Goal: Task Accomplishment & Management: Manage account settings

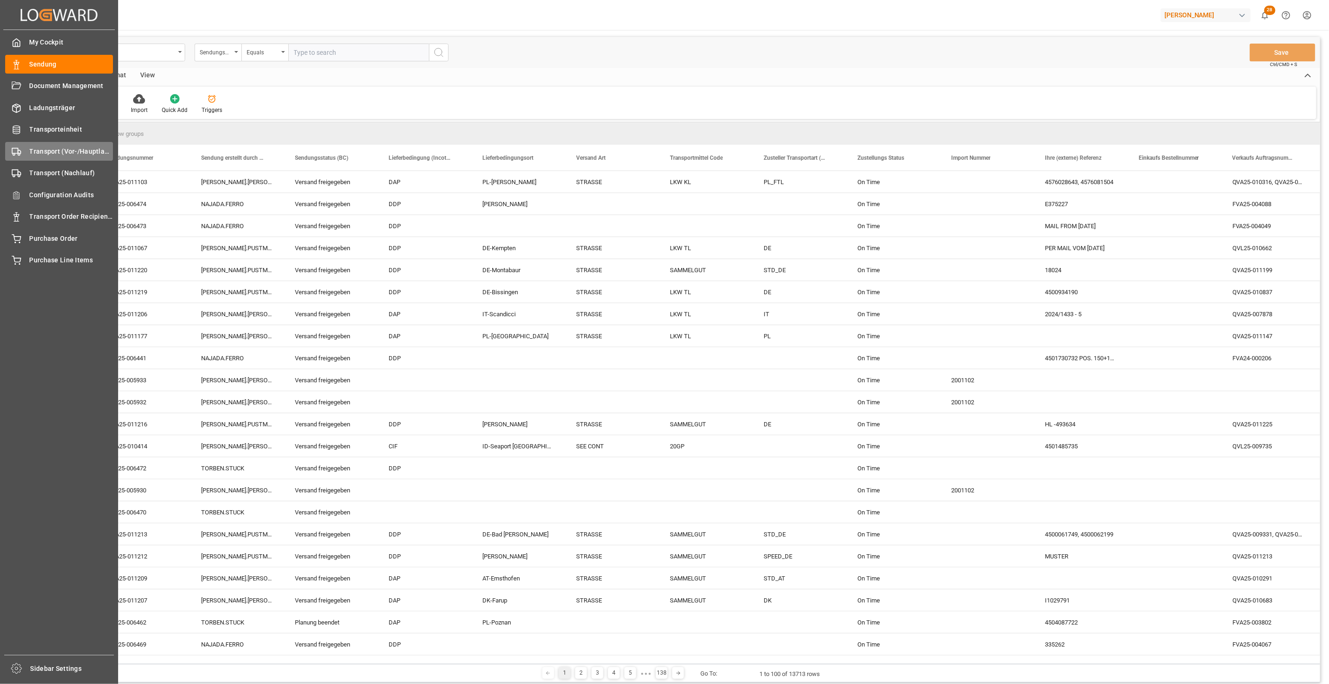
click at [25, 148] on div "Transport (Vor-/Hauptlauf) Transport (Vor-/Hauptlauf)" at bounding box center [59, 151] width 108 height 18
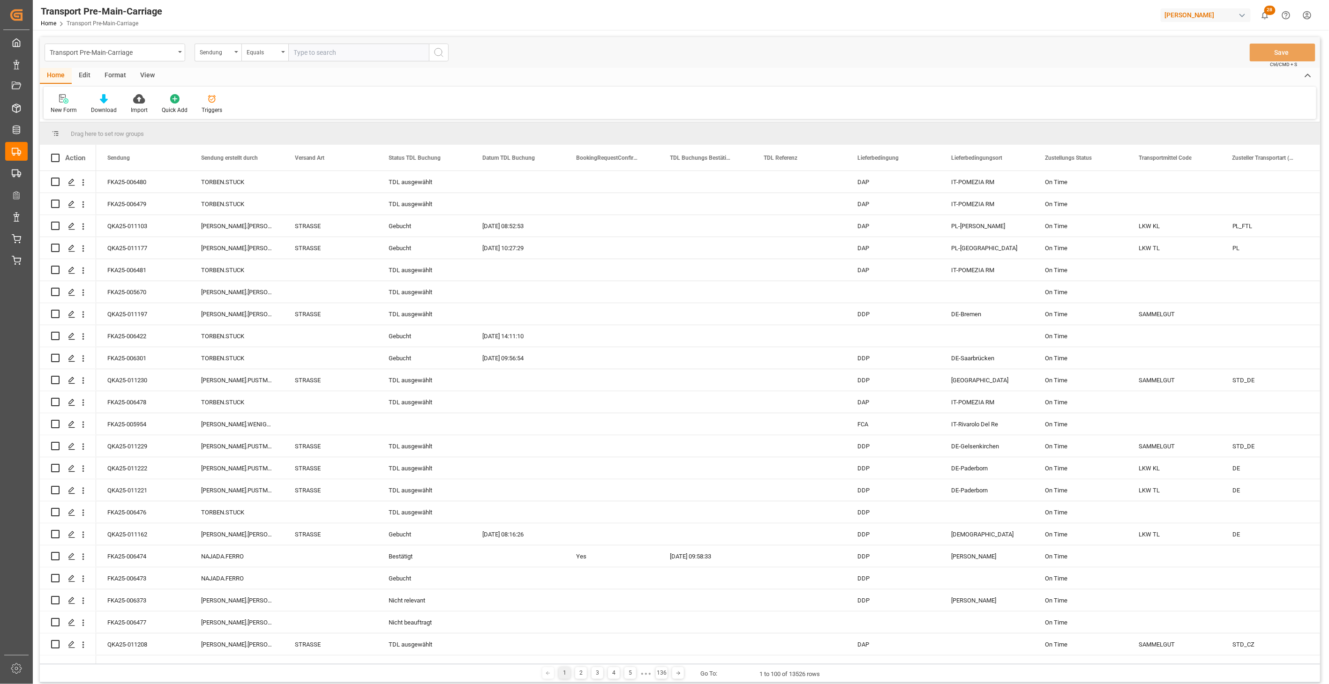
click at [117, 75] on div "Format" at bounding box center [116, 76] width 36 height 16
click at [59, 102] on div at bounding box center [65, 99] width 28 height 10
click at [77, 148] on div "Transport Pre-Main-Carriage Sendung Equals Save Ctrl/CMD + S Home Edit Format V…" at bounding box center [680, 360] width 1280 height 646
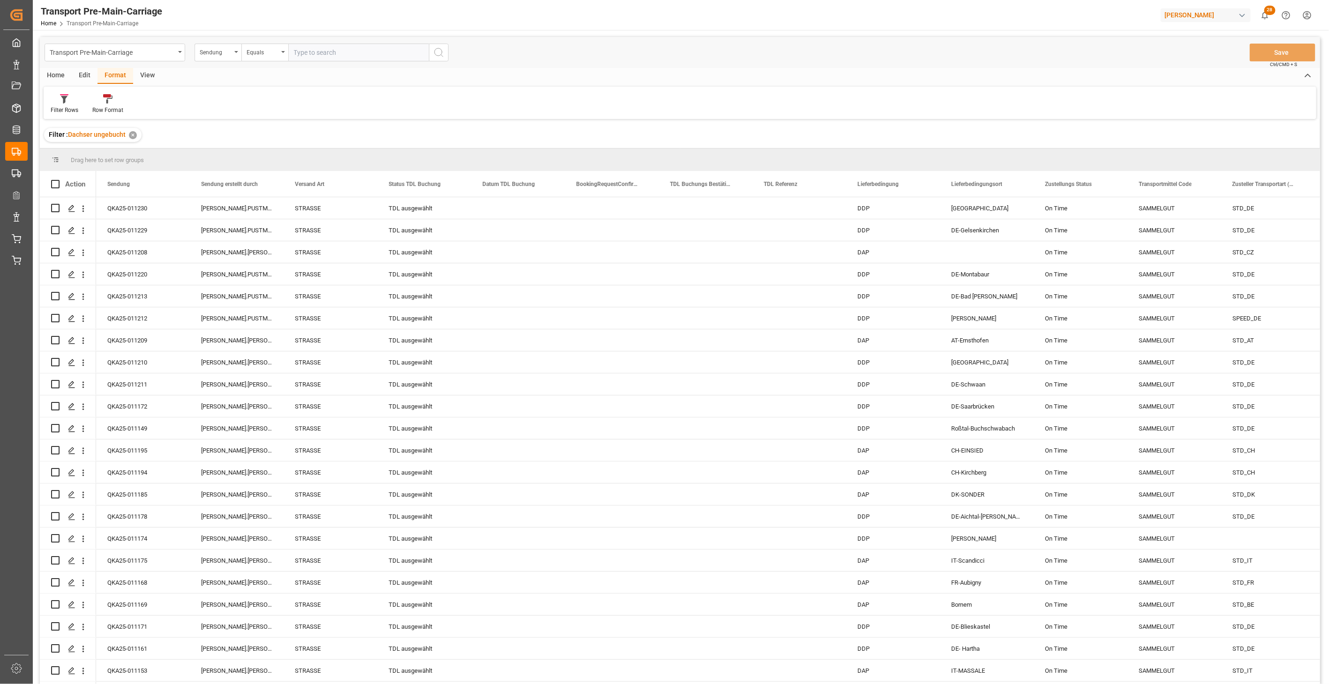
click at [148, 79] on div "View" at bounding box center [147, 76] width 29 height 16
click at [115, 100] on div at bounding box center [106, 99] width 47 height 10
click at [128, 133] on div "Dachser TA Buchungen" at bounding box center [131, 133] width 82 height 10
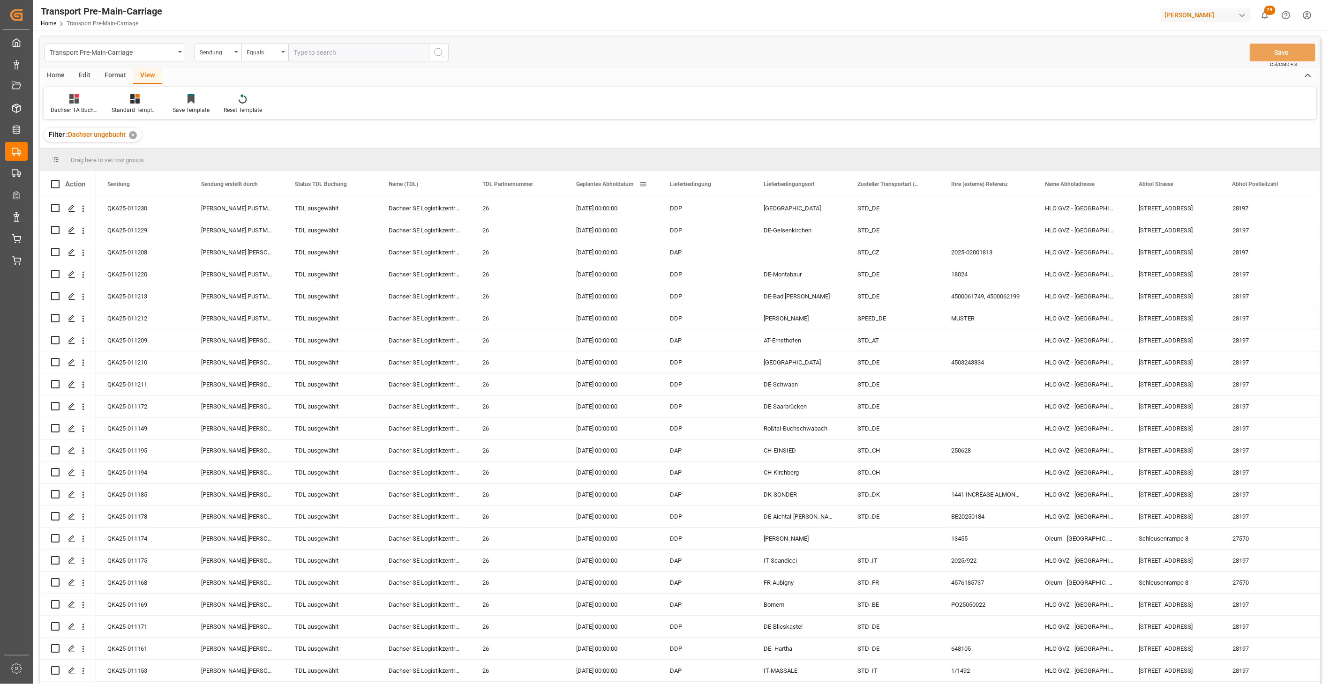
click at [596, 181] on span "Geplantes Abholdatum" at bounding box center [604, 184] width 57 height 7
click at [63, 70] on div "Home" at bounding box center [56, 76] width 32 height 16
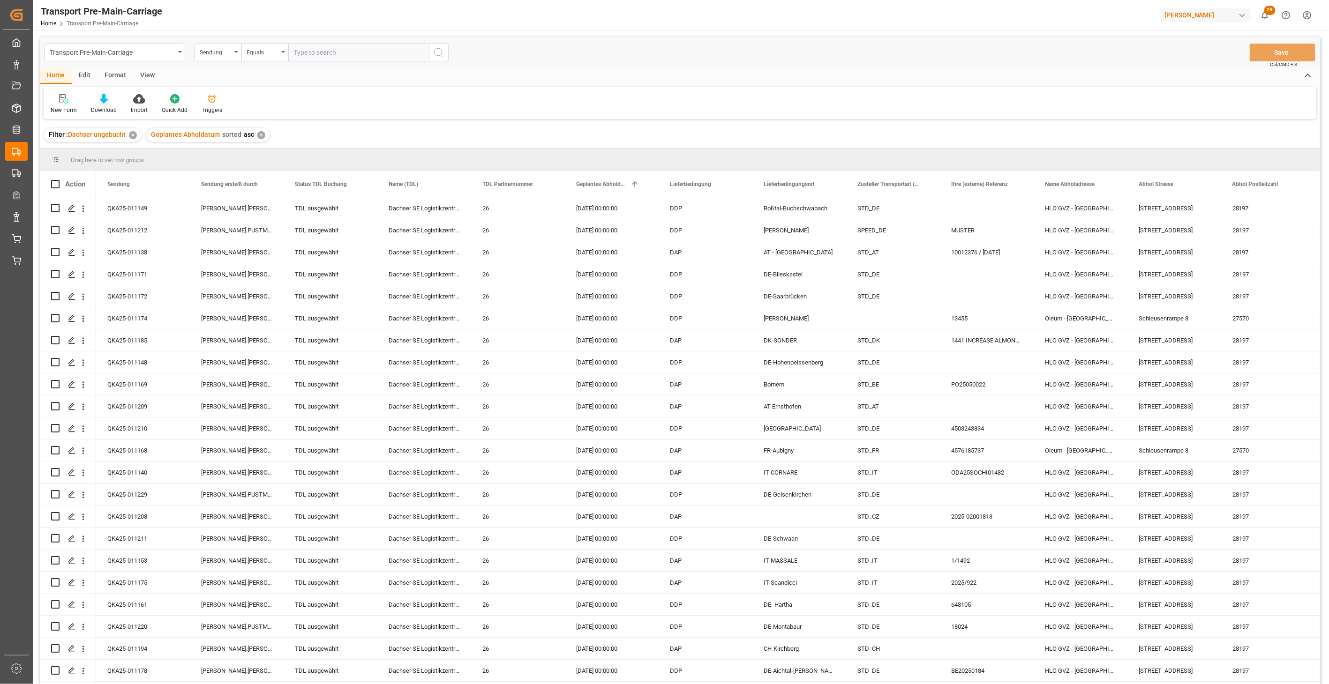
click at [108, 104] on div "Download" at bounding box center [104, 104] width 40 height 21
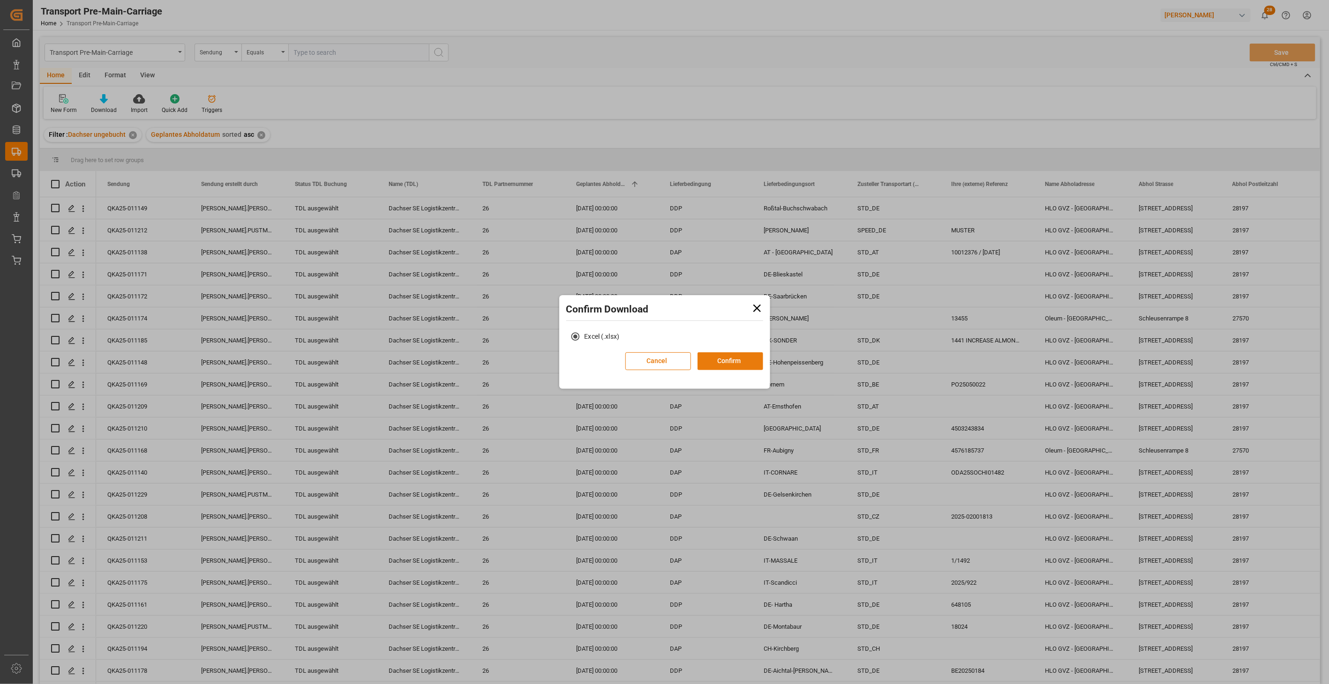
click at [732, 368] on button "Confirm" at bounding box center [731, 362] width 66 height 18
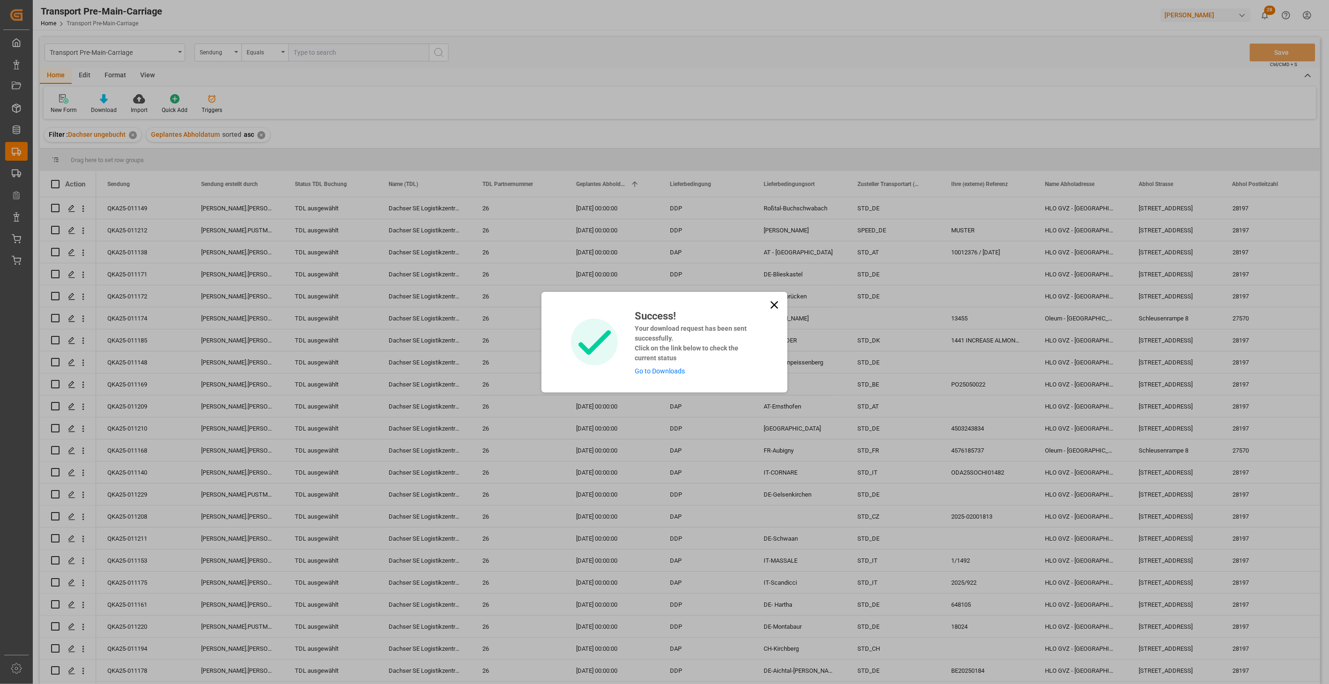
click at [772, 306] on icon at bounding box center [775, 305] width 8 height 8
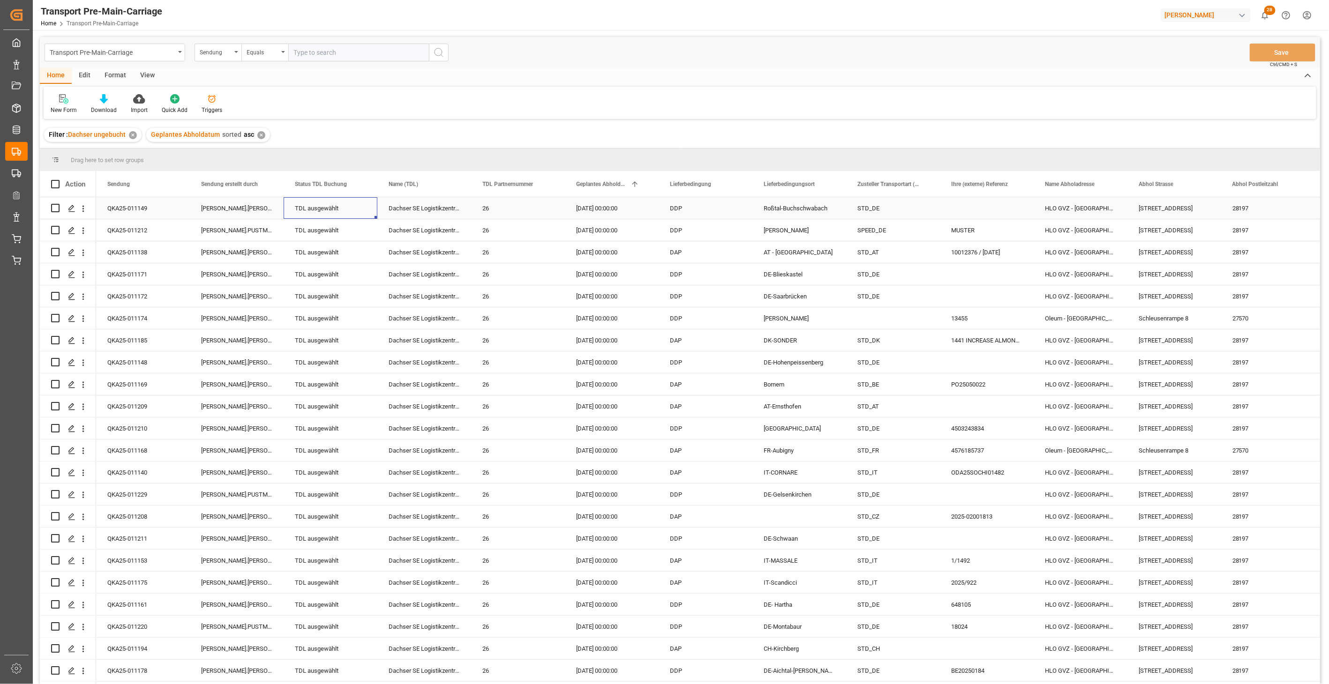
click at [316, 209] on div "TDL ausgewählt" at bounding box center [330, 209] width 71 height 22
click at [360, 216] on icon "open menu" at bounding box center [359, 214] width 11 height 11
click at [317, 287] on div "TDL ausgewählt" at bounding box center [331, 273] width 78 height 33
click at [352, 216] on icon "Press SPACE to select this row." at bounding box center [351, 213] width 10 height 10
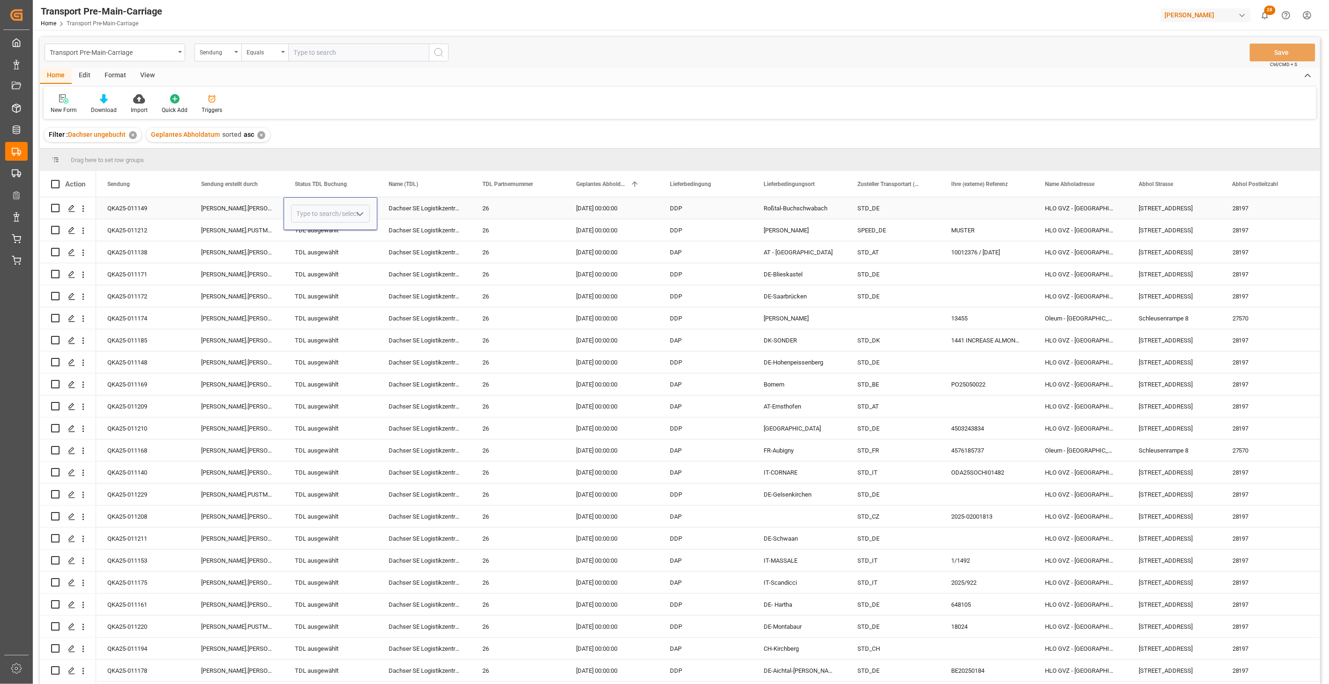
click at [362, 212] on icon "open menu" at bounding box center [359, 214] width 11 height 11
click at [309, 301] on div "Gebucht" at bounding box center [331, 306] width 78 height 33
type input "Gebucht"
click at [279, 278] on div "[PERSON_NAME].[PERSON_NAME]" at bounding box center [237, 274] width 94 height 22
click at [327, 213] on div "Gebucht" at bounding box center [330, 209] width 71 height 22
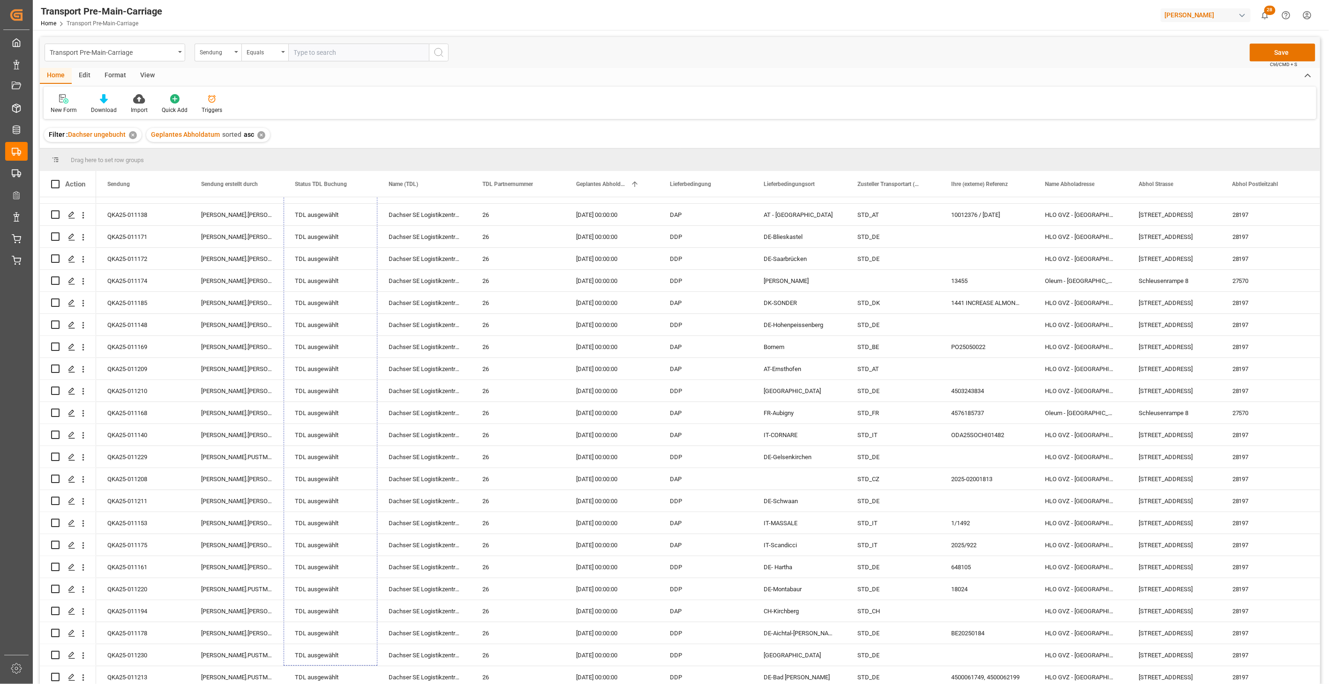
scroll to position [64, 0]
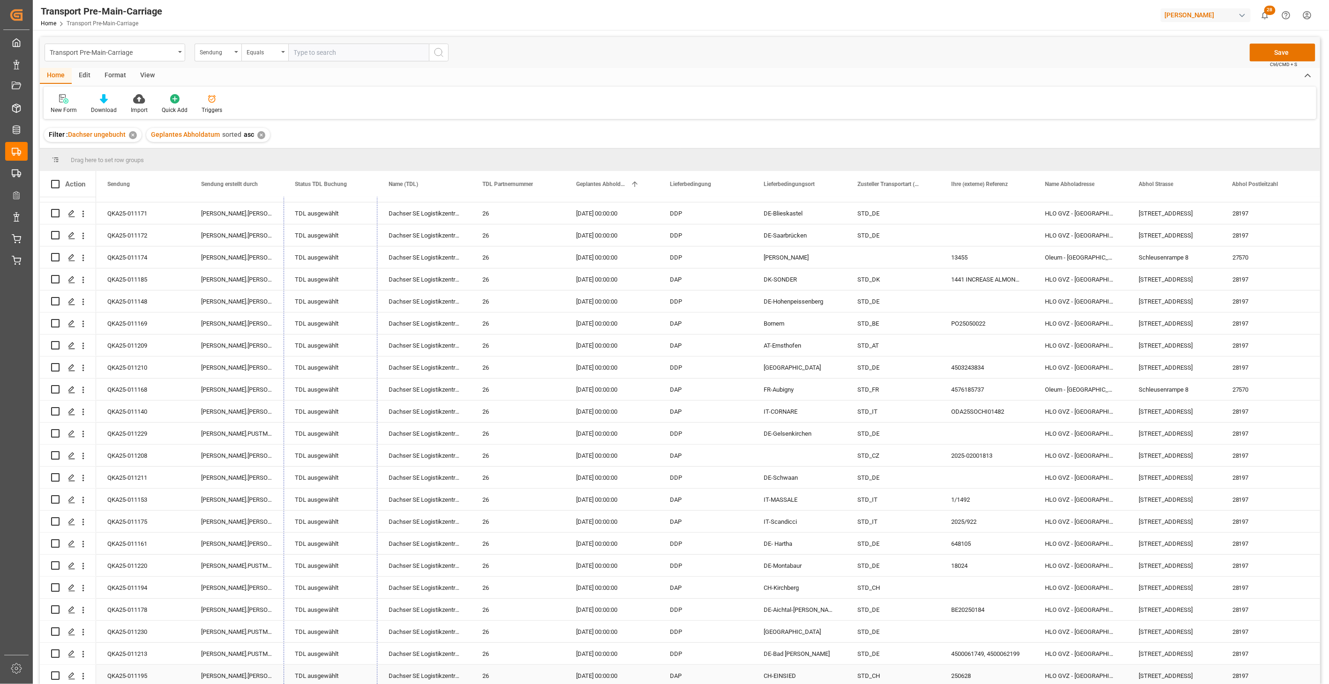
drag, startPoint x: 376, startPoint y: 217, endPoint x: 340, endPoint y: 669, distance: 453.3
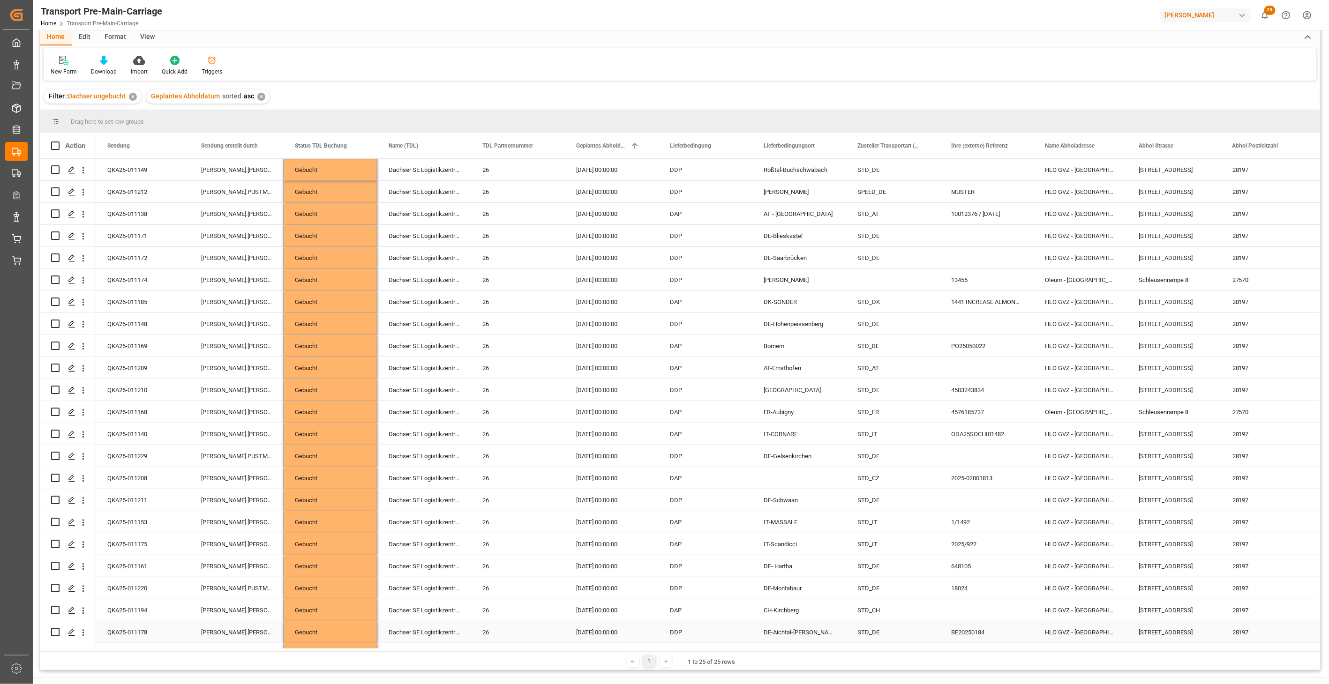
scroll to position [0, 0]
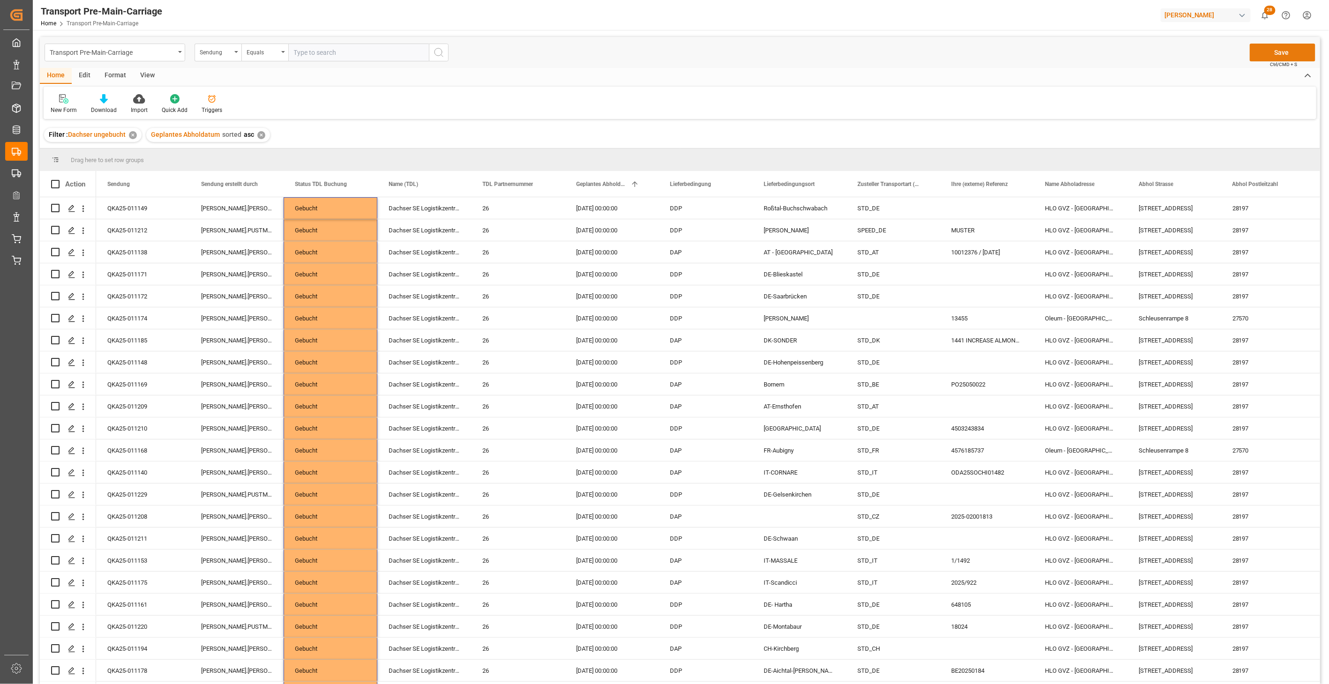
click at [1270, 54] on button "Save" at bounding box center [1283, 53] width 66 height 18
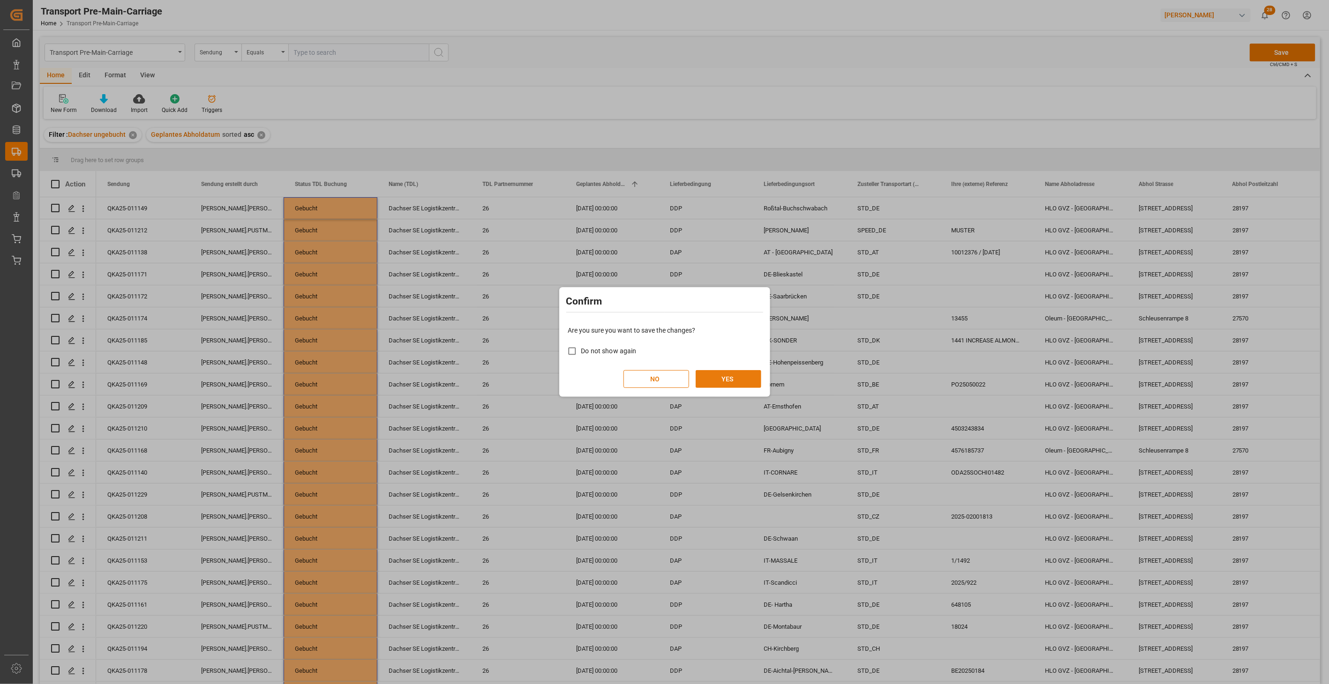
click at [728, 379] on button "YES" at bounding box center [729, 379] width 66 height 18
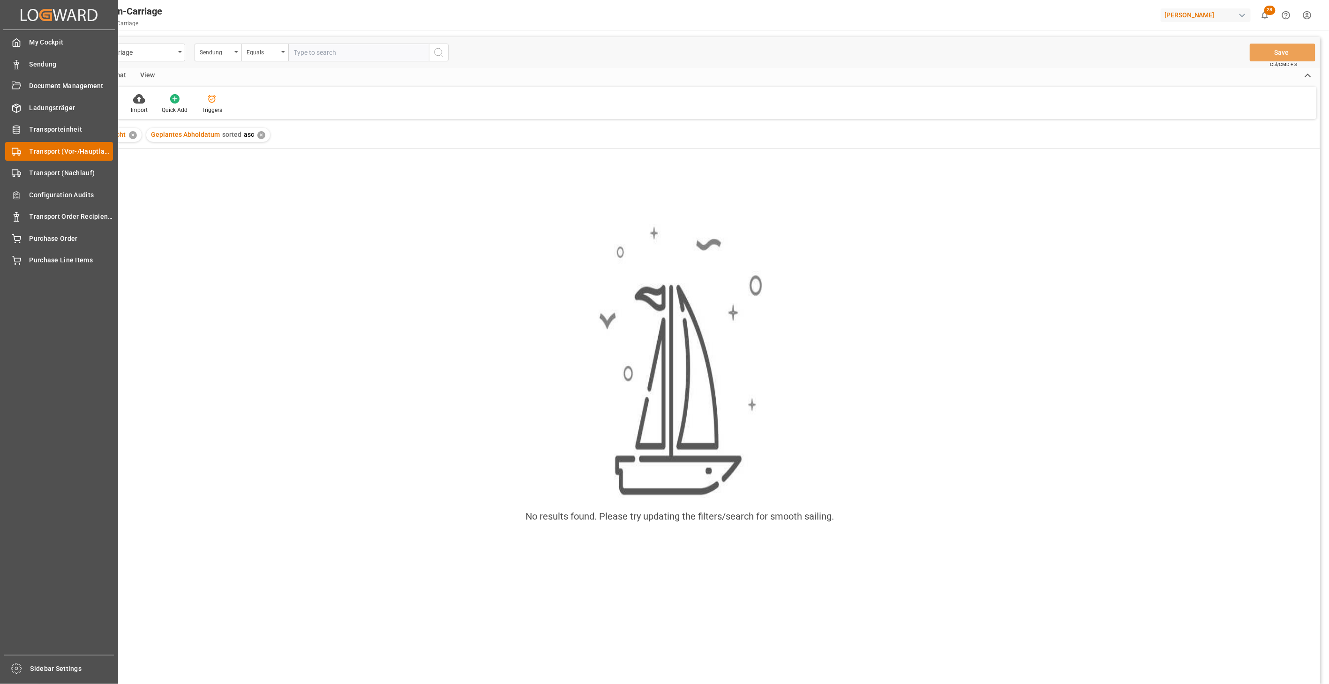
click at [16, 156] on div "Transport (Vor-/Hauptlauf) Transport (Vor-/Hauptlauf)" at bounding box center [59, 151] width 108 height 18
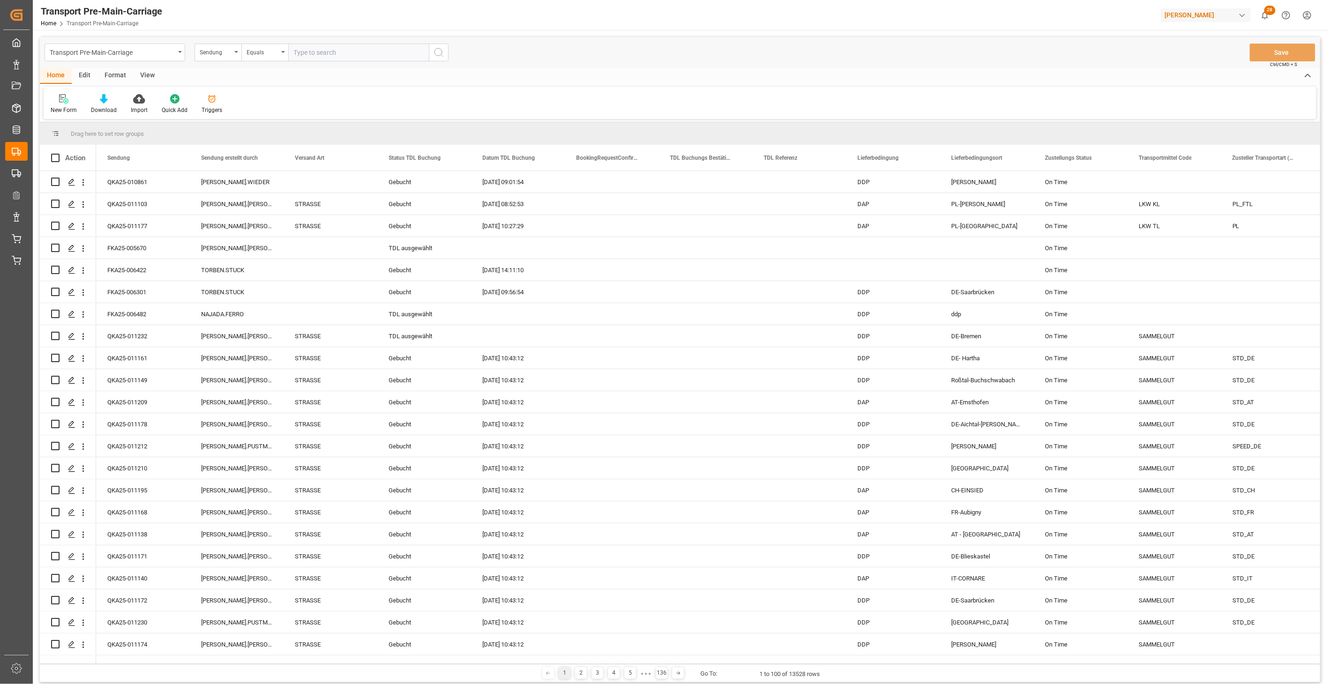
click at [112, 74] on div "Format" at bounding box center [116, 76] width 36 height 16
click at [68, 98] on div at bounding box center [65, 99] width 28 height 10
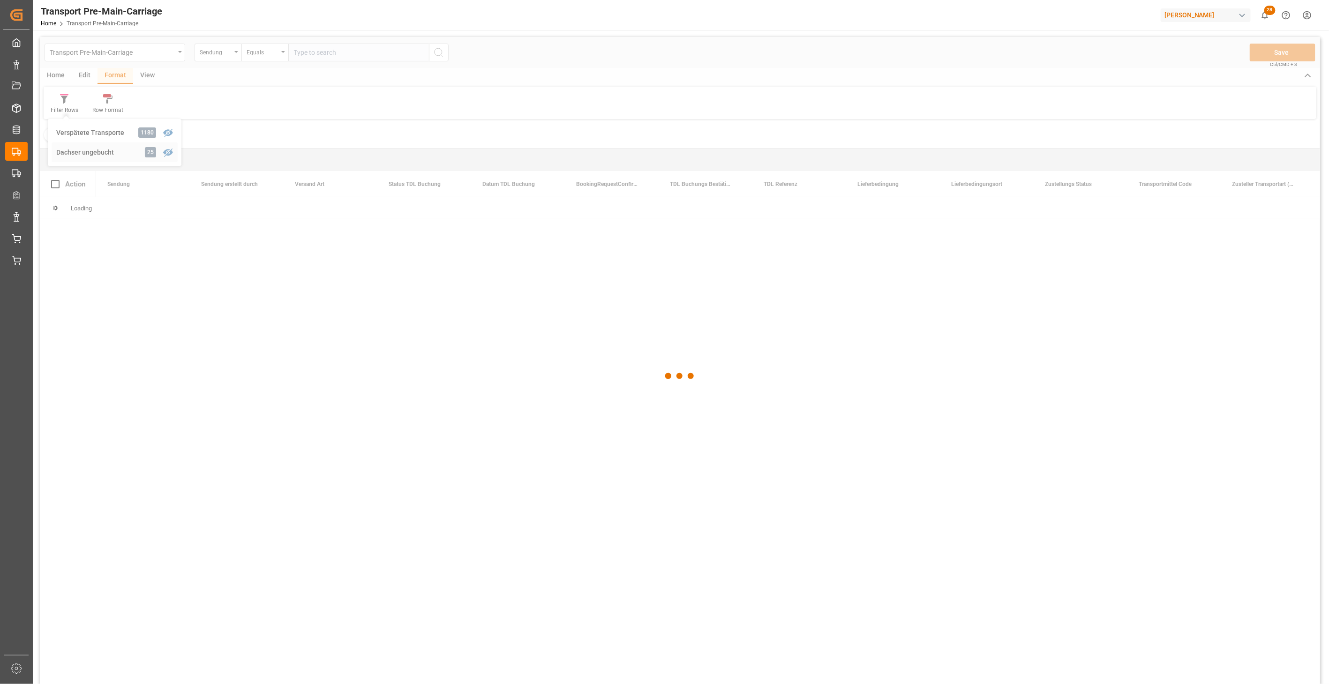
click at [81, 148] on div "Transport Pre-Main-Carriage Sendung Equals Save Ctrl/CMD + S Home Edit Format V…" at bounding box center [680, 373] width 1280 height 672
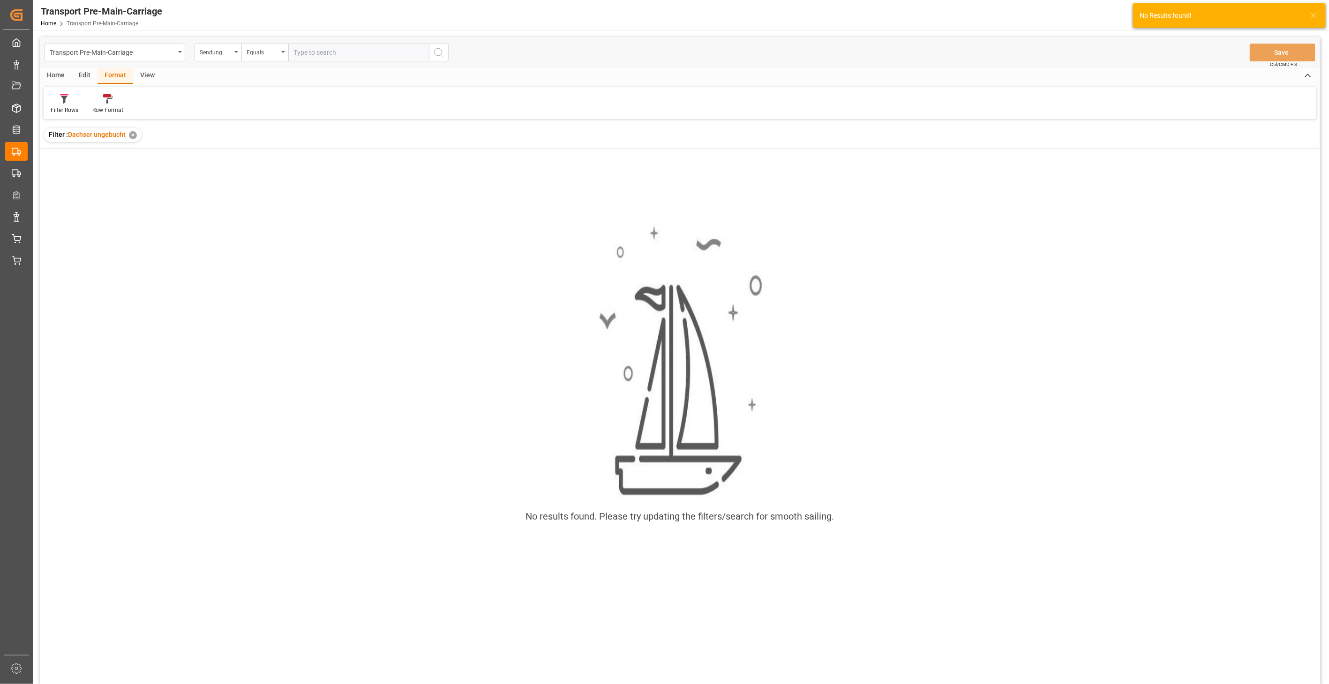
click at [132, 135] on div "✕" at bounding box center [133, 135] width 8 height 8
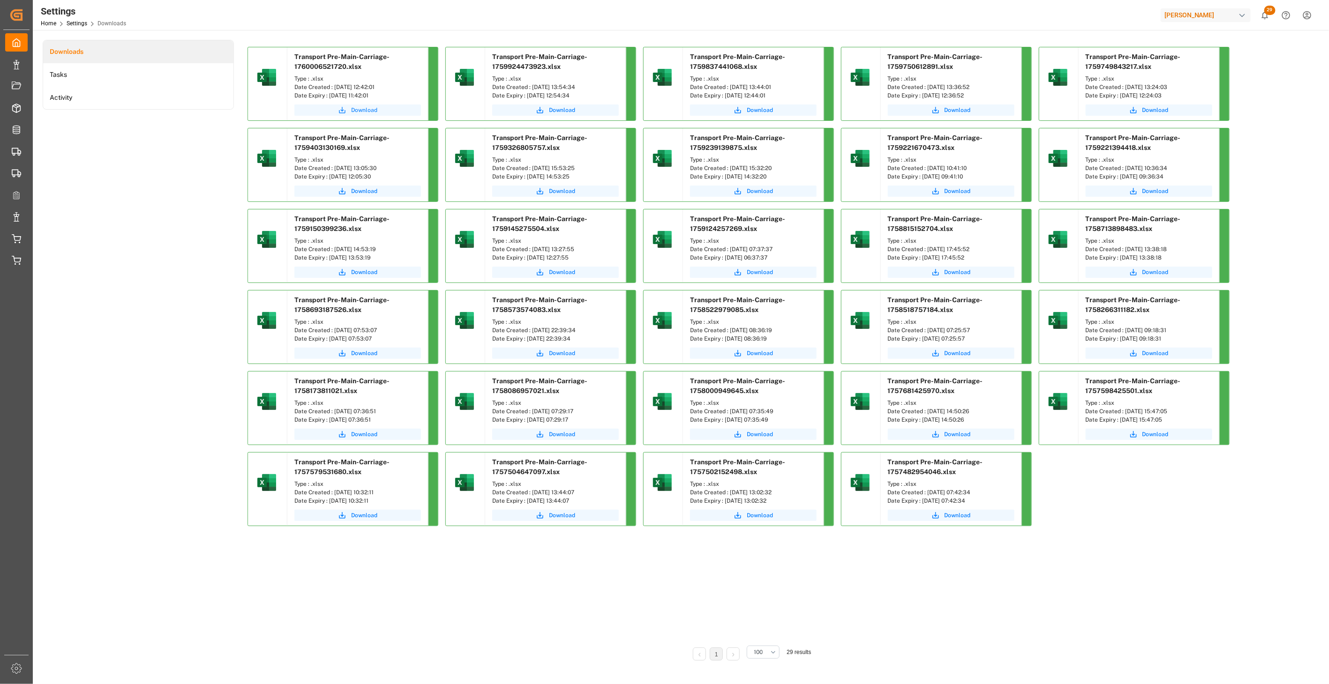
click at [364, 106] on span "Download" at bounding box center [364, 110] width 26 height 8
